Goal: Transaction & Acquisition: Purchase product/service

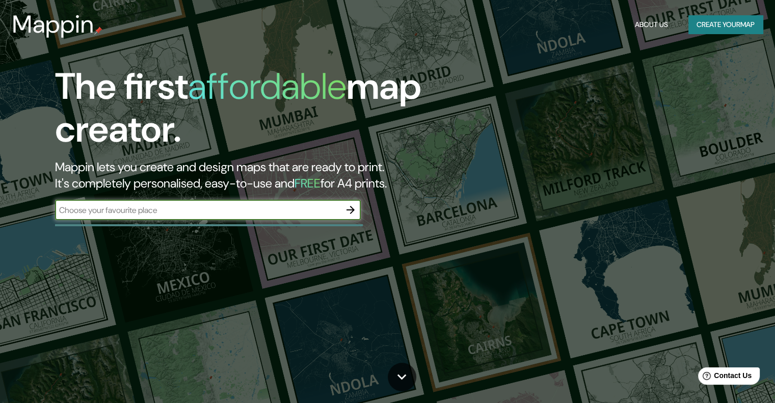
click at [161, 210] on input "text" at bounding box center [197, 210] width 285 height 12
click at [176, 214] on input "text" at bounding box center [197, 210] width 285 height 12
click at [156, 207] on input "text" at bounding box center [197, 210] width 285 height 12
type input "copenhill"
click at [228, 216] on div "copenhill ​" at bounding box center [208, 210] width 306 height 20
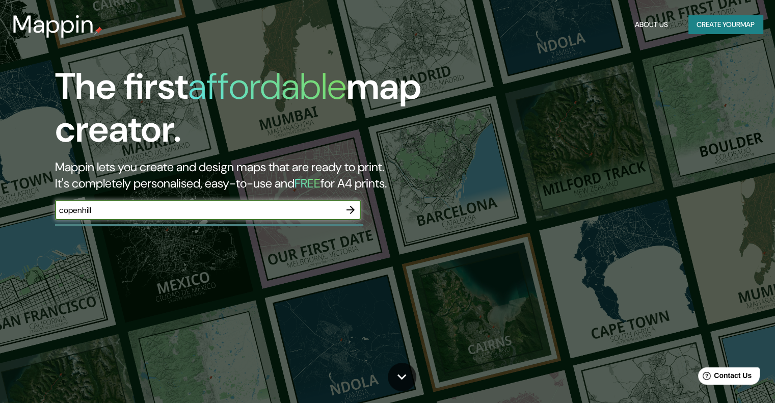
click at [345, 204] on icon "button" at bounding box center [350, 210] width 12 height 12
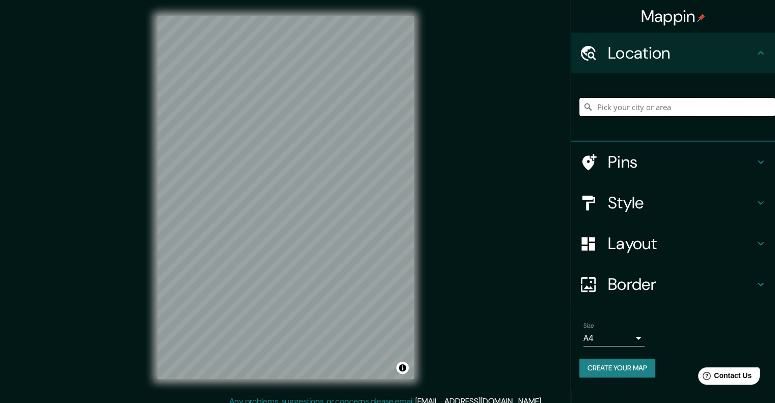
click at [613, 104] on input "Pick your city or area" at bounding box center [677, 107] width 196 height 18
click at [633, 97] on div at bounding box center [677, 107] width 196 height 51
click at [618, 109] on input "Pick your city or area" at bounding box center [677, 107] width 196 height 18
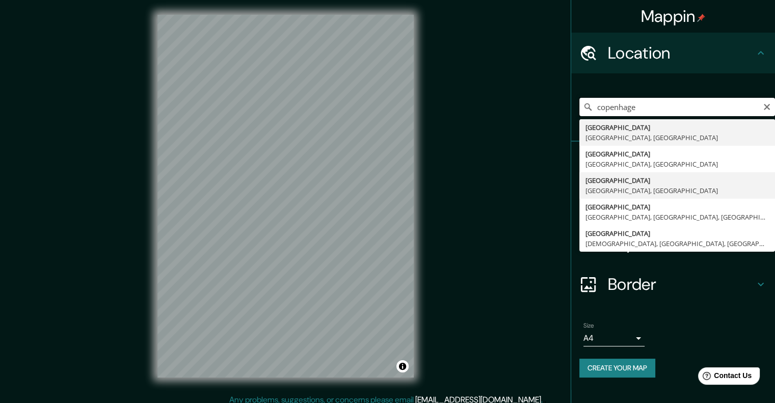
scroll to position [3, 0]
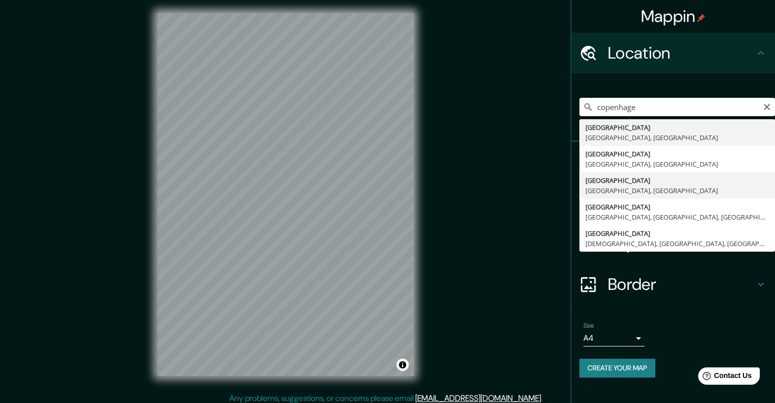
type input "[GEOGRAPHIC_DATA], [GEOGRAPHIC_DATA], [GEOGRAPHIC_DATA]"
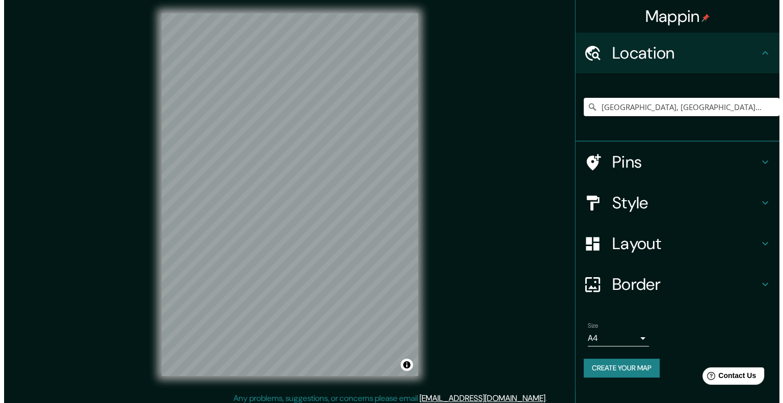
click at [627, 332] on body "Mappin Location [GEOGRAPHIC_DATA], [GEOGRAPHIC_DATA], [GEOGRAPHIC_DATA] Pins St…" at bounding box center [387, 198] width 775 height 403
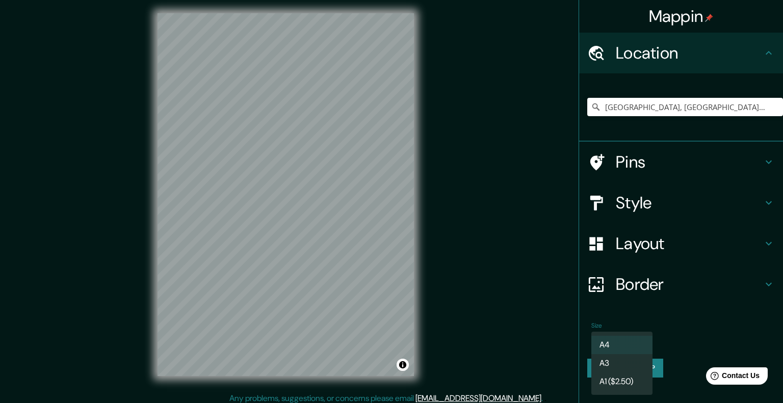
click at [558, 317] on div at bounding box center [391, 201] width 783 height 403
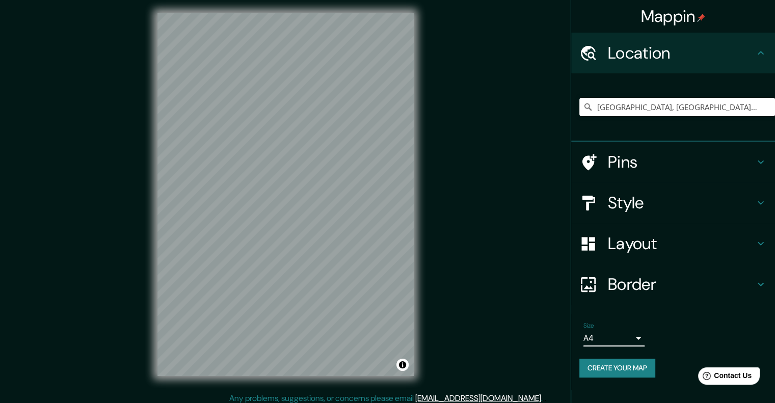
click at [631, 52] on h4 "Location" at bounding box center [681, 53] width 147 height 20
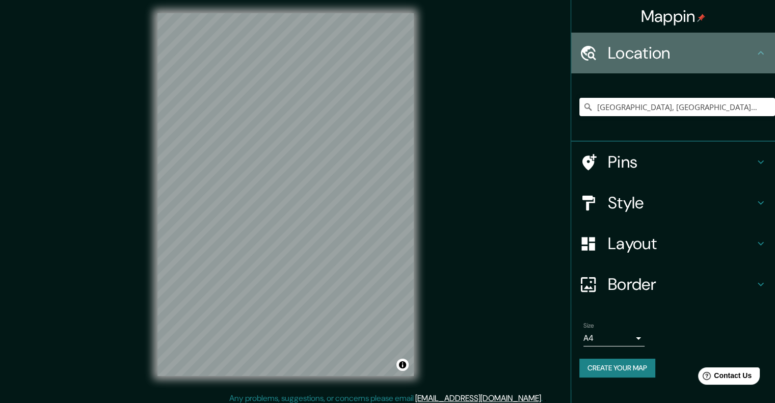
click at [631, 52] on h4 "Location" at bounding box center [681, 53] width 147 height 20
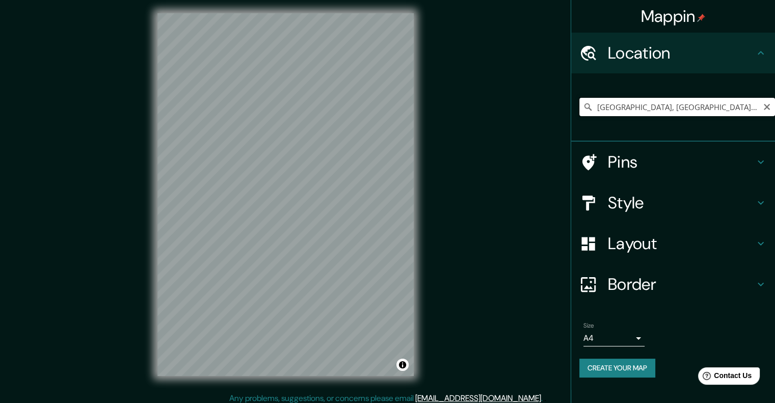
click at [759, 99] on input "[GEOGRAPHIC_DATA], [GEOGRAPHIC_DATA], [GEOGRAPHIC_DATA]" at bounding box center [677, 107] width 196 height 18
click at [460, 72] on div "Mappin Location [GEOGRAPHIC_DATA], [GEOGRAPHIC_DATA], [GEOGRAPHIC_DATA] Pins St…" at bounding box center [387, 203] width 775 height 412
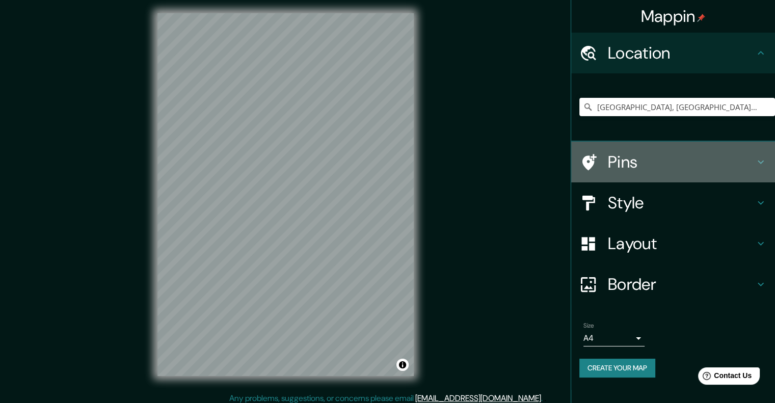
click at [658, 167] on h4 "Pins" at bounding box center [681, 162] width 147 height 20
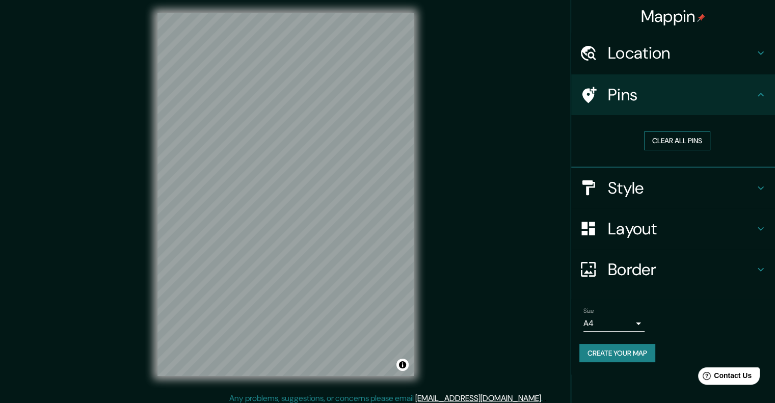
click at [665, 143] on button "Clear all pins" at bounding box center [677, 140] width 66 height 19
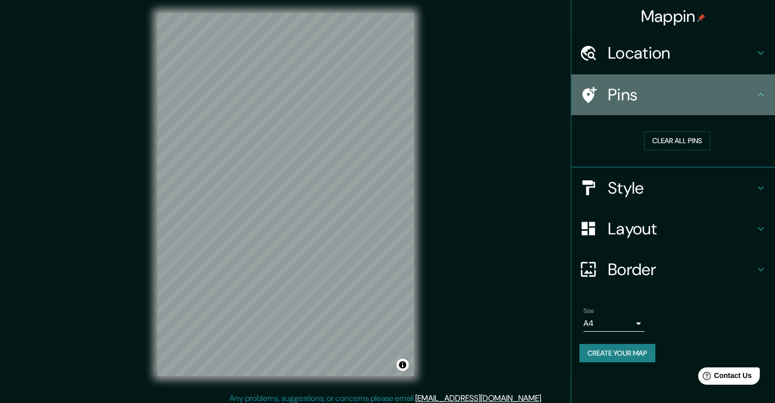
click at [655, 95] on h4 "Pins" at bounding box center [681, 95] width 147 height 20
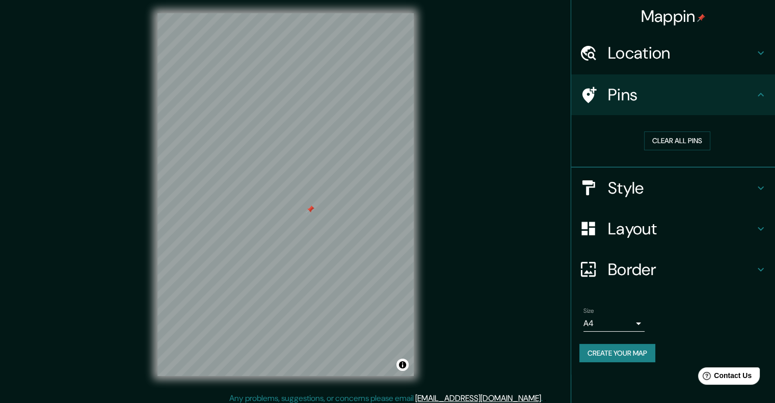
click at [353, 74] on div "Mappin Location [GEOGRAPHIC_DATA], [GEOGRAPHIC_DATA], [GEOGRAPHIC_DATA] Pins Cl…" at bounding box center [387, 203] width 775 height 412
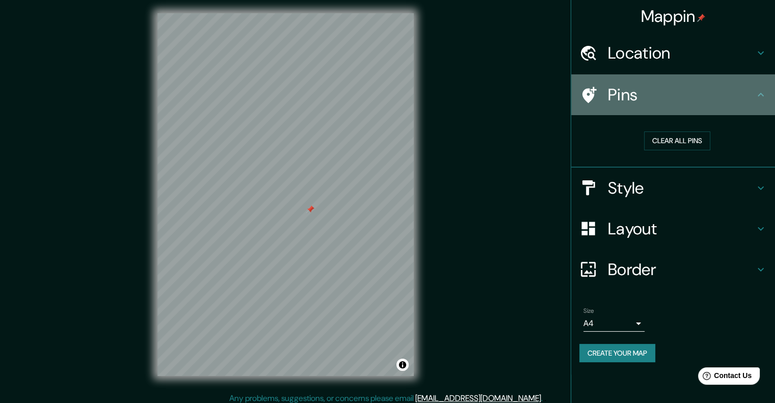
click at [667, 110] on div "Pins" at bounding box center [673, 94] width 204 height 41
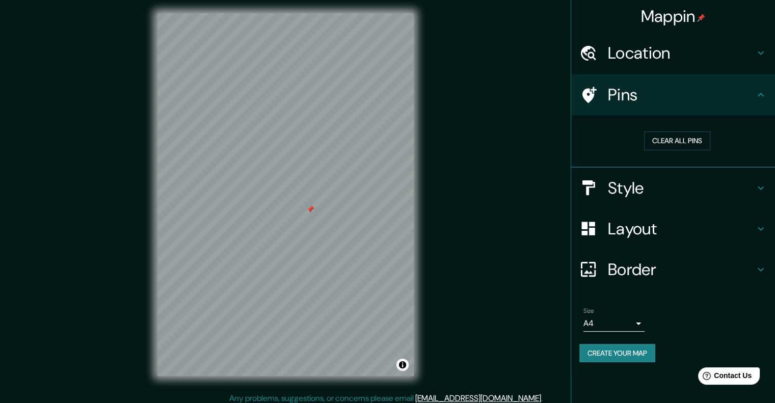
click at [774, 86] on div "Pins" at bounding box center [673, 94] width 204 height 41
click at [764, 95] on icon at bounding box center [761, 95] width 12 height 12
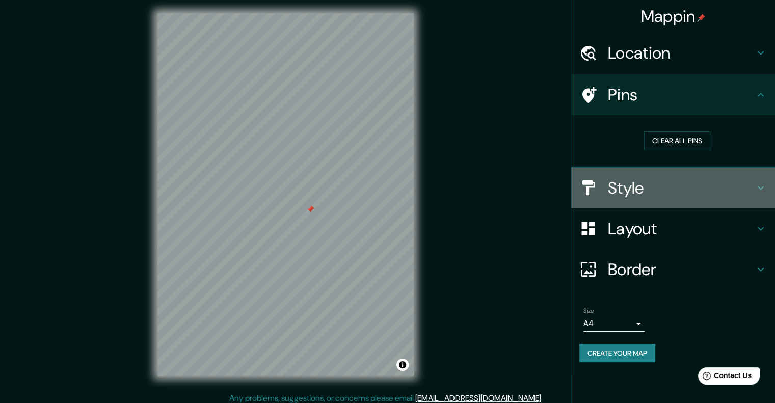
click at [657, 179] on h4 "Style" at bounding box center [681, 188] width 147 height 20
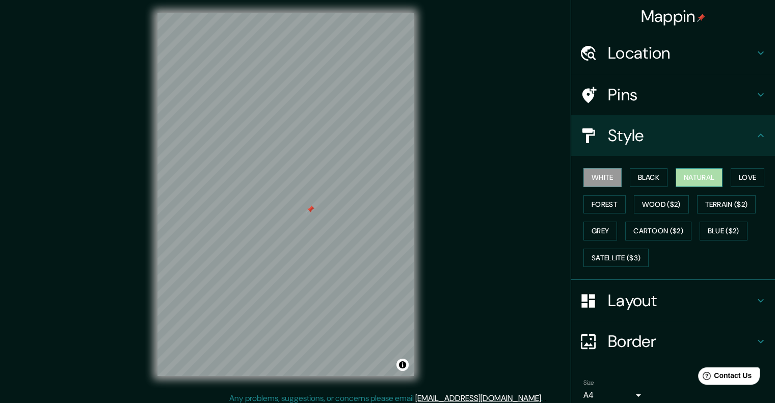
click at [708, 177] on button "Natural" at bounding box center [699, 177] width 47 height 19
click at [598, 173] on button "White" at bounding box center [602, 177] width 38 height 19
click at [659, 124] on div "Style" at bounding box center [673, 135] width 204 height 41
click at [650, 102] on h4 "Pins" at bounding box center [681, 95] width 147 height 20
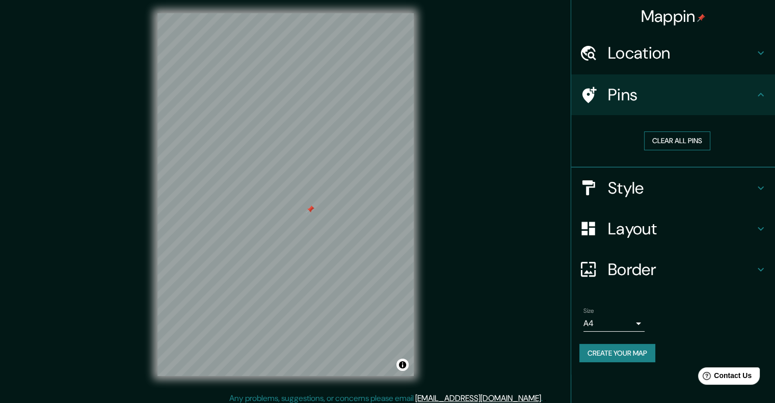
click at [653, 141] on button "Clear all pins" at bounding box center [677, 140] width 66 height 19
click at [402, 365] on button "Toggle attribution" at bounding box center [402, 365] width 12 height 12
